Goal: Find specific page/section: Find specific page/section

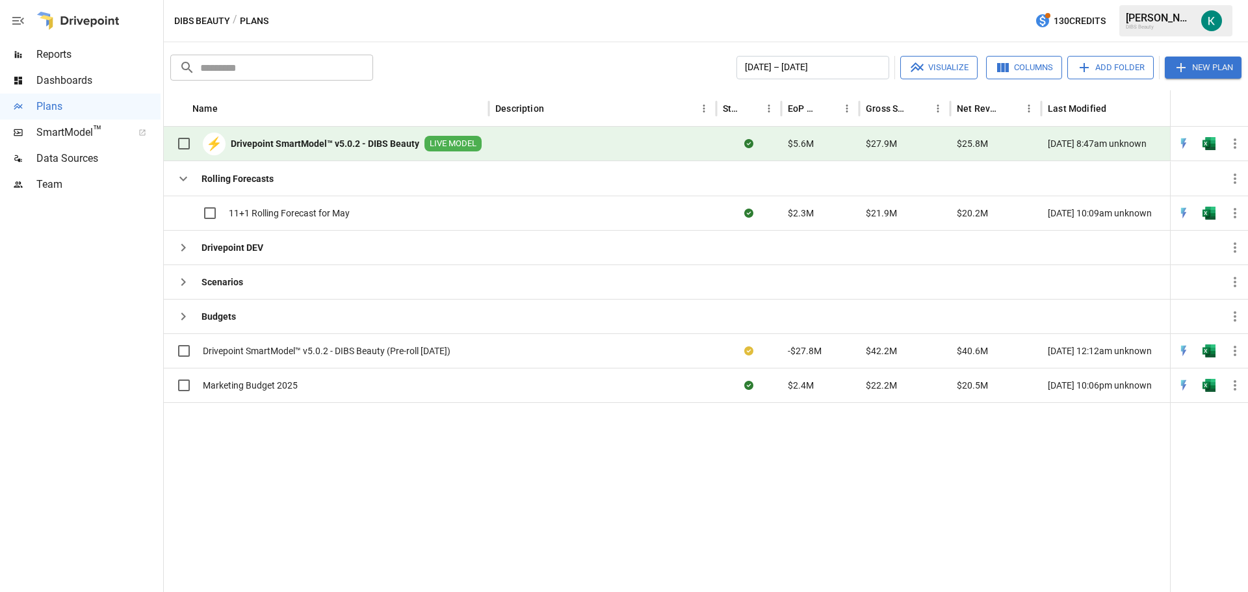
click at [93, 160] on span "Data Sources" at bounding box center [98, 159] width 124 height 16
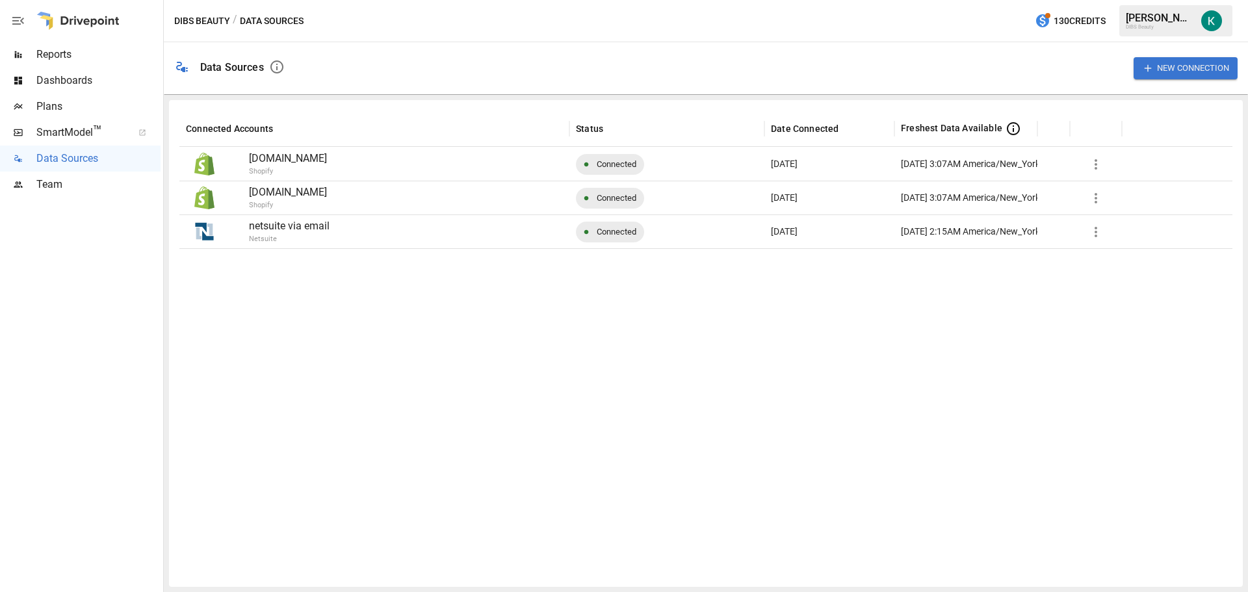
click at [424, 200] on p "Shopify" at bounding box center [441, 205] width 384 height 11
click at [1086, 197] on button "button" at bounding box center [1096, 198] width 26 height 26
click at [363, 198] on div at bounding box center [624, 296] width 1248 height 592
click at [87, 103] on span "Plans" at bounding box center [98, 107] width 124 height 16
